Goal: Information Seeking & Learning: Find specific fact

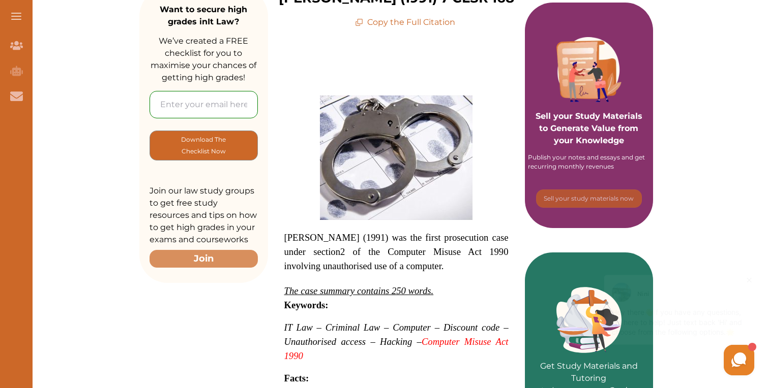
scroll to position [190, 0]
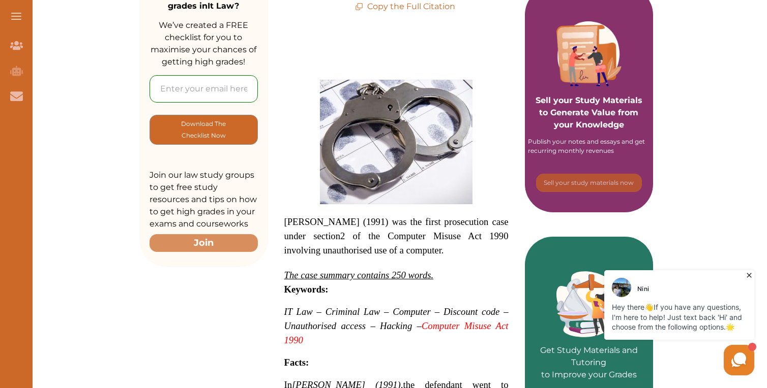
click at [748, 278] on icon at bounding box center [749, 275] width 10 height 10
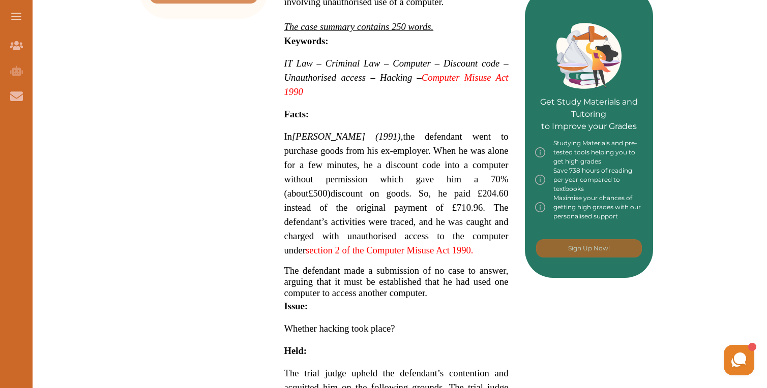
scroll to position [444, 0]
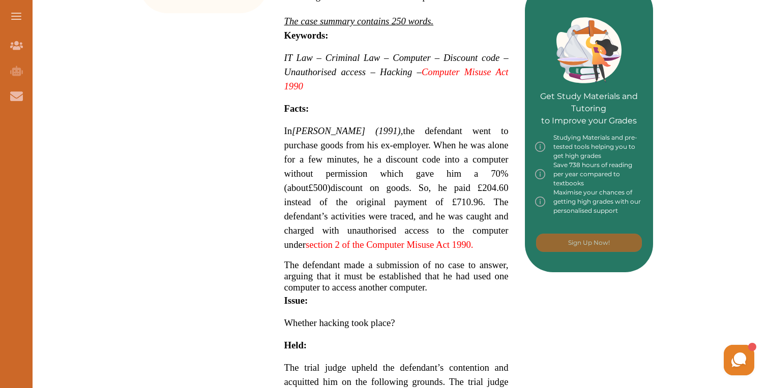
drag, startPoint x: 282, startPoint y: 128, endPoint x: 419, endPoint y: 142, distance: 138.5
click at [419, 142] on div "R v Cropp (1991) w as the first prosecution case under section 2 of the Compute…" at bounding box center [396, 170] width 257 height 822
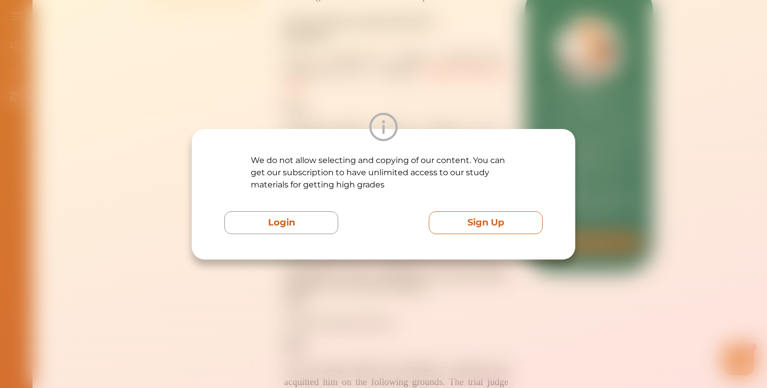
click at [469, 233] on button "Sign Up" at bounding box center [486, 222] width 114 height 23
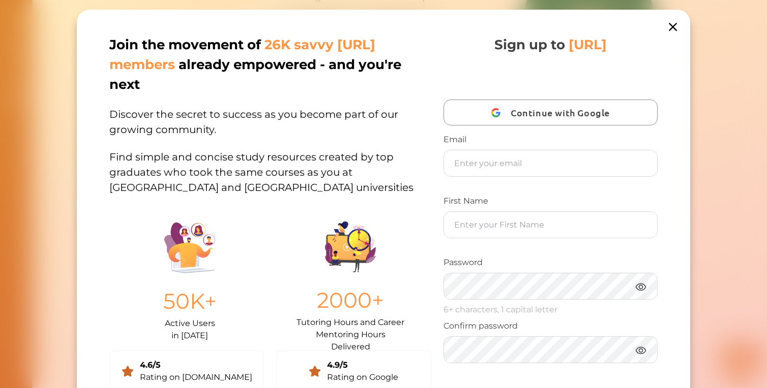
click at [669, 26] on icon at bounding box center [672, 27] width 14 height 14
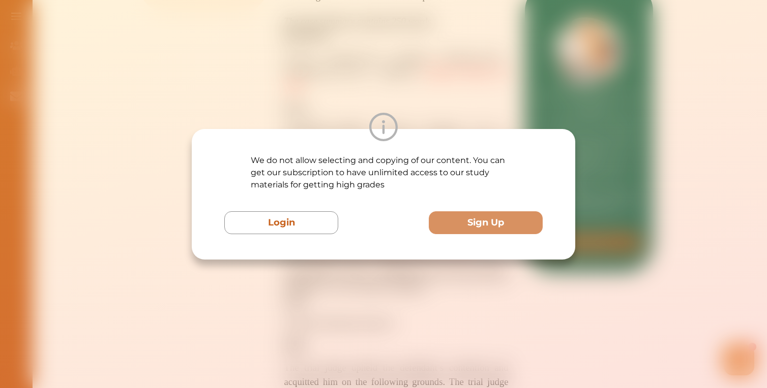
click at [504, 88] on div "We do not allow selecting and copying of our content. You can get our subscript…" at bounding box center [383, 194] width 767 height 388
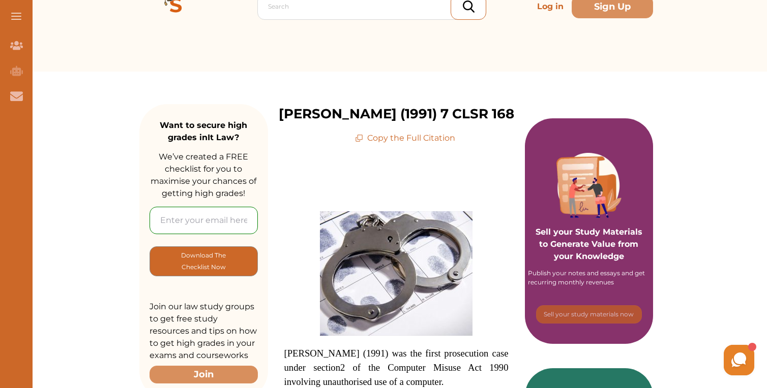
scroll to position [58, 0]
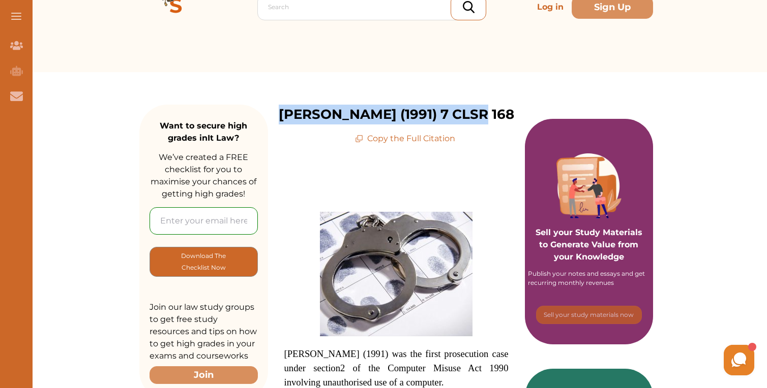
drag, startPoint x: 490, startPoint y: 112, endPoint x: 303, endPoint y: 113, distance: 186.6
click at [303, 113] on div "R v Cropp (1991) 7 CLSR 168 Copy the Full Citation" at bounding box center [396, 125] width 257 height 40
copy p "R v Cropp (1991) 7 CLSR 168"
